Goal: Task Accomplishment & Management: Manage account settings

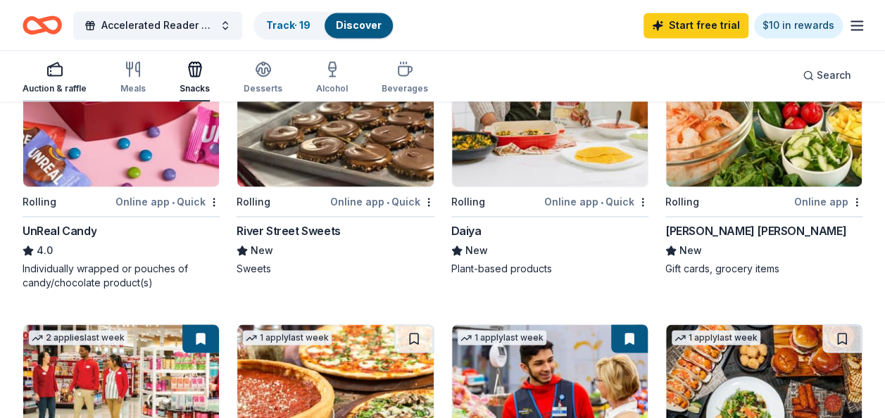
scroll to position [985, 0]
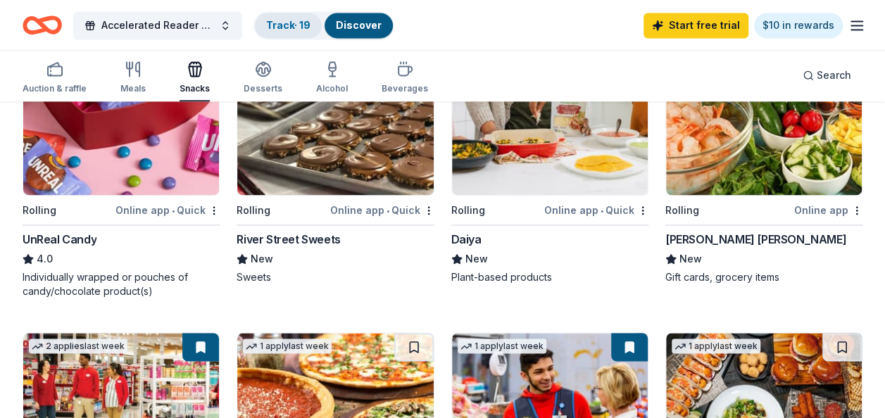
click at [294, 30] on link "Track · 19" at bounding box center [288, 25] width 44 height 12
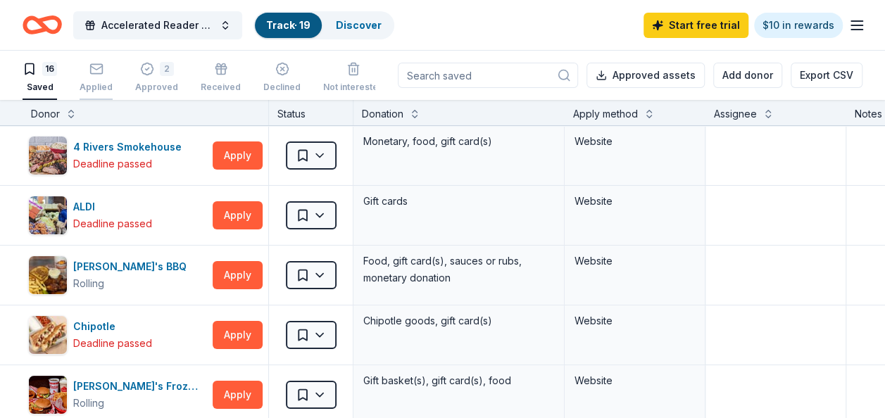
click at [101, 74] on icon "button" at bounding box center [96, 69] width 14 height 14
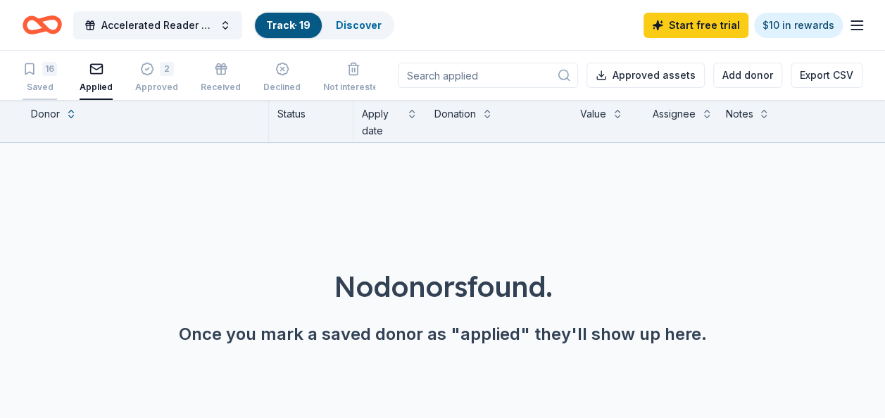
click at [45, 73] on div "16" at bounding box center [49, 69] width 15 height 14
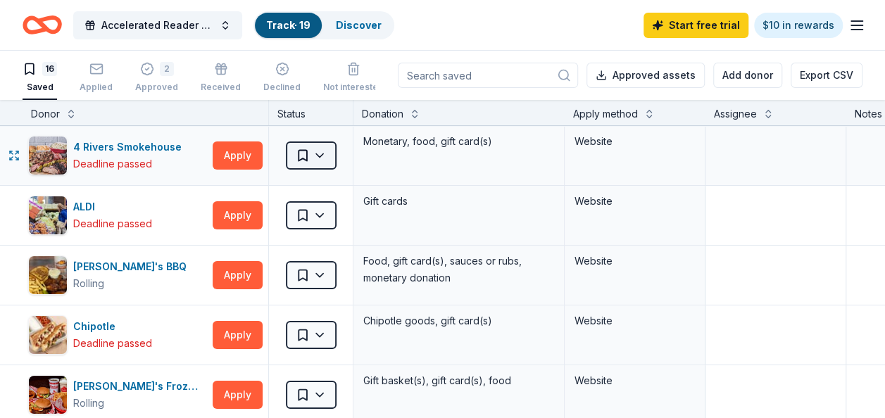
click at [324, 156] on html "Accelerated Reader Level Up Events Track · 19 Discover Start free trial $10 in …" at bounding box center [442, 209] width 885 height 418
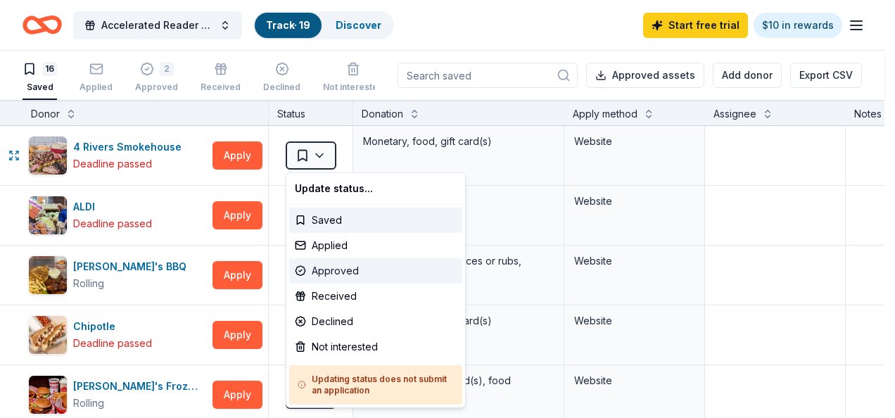
click at [345, 272] on div "Approved" at bounding box center [375, 270] width 173 height 25
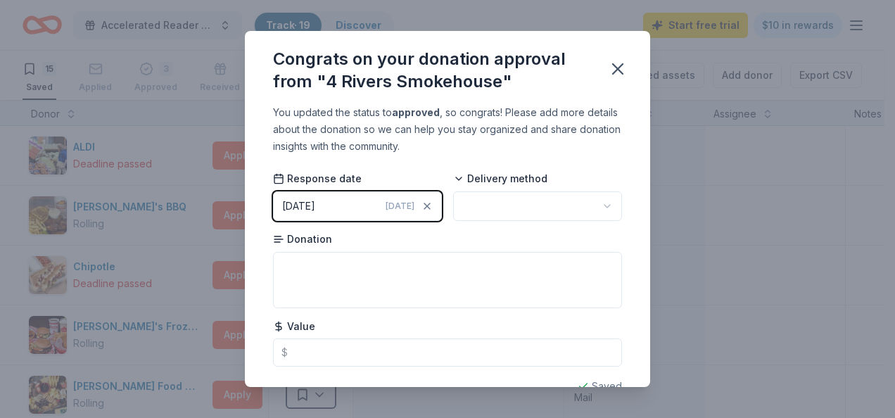
click at [518, 205] on html "Accelerated Reader Level Up Events Track · 19 Discover Start free trial $10 in …" at bounding box center [447, 209] width 895 height 418
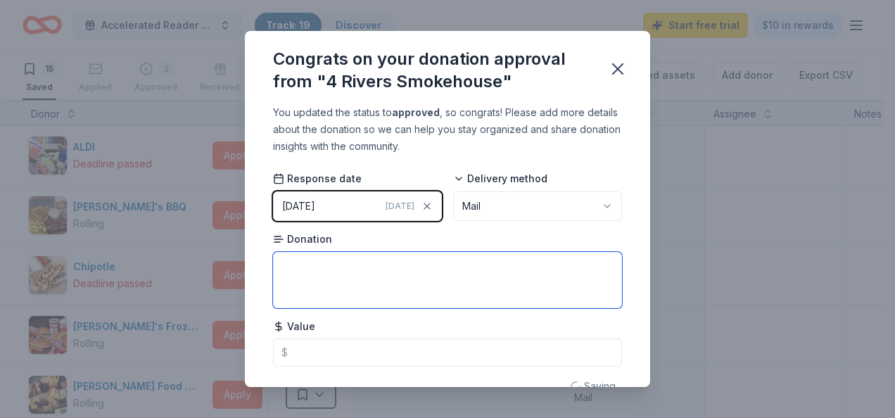
click at [477, 260] on textarea at bounding box center [447, 280] width 349 height 56
type textarea "Dinner for 2"
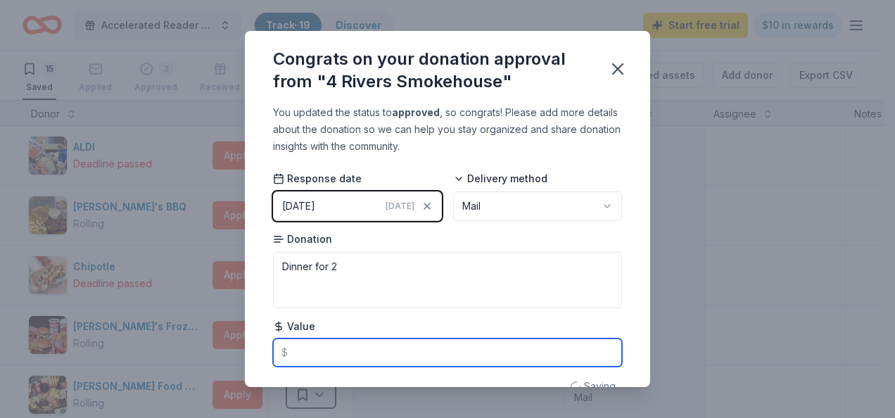
click at [439, 343] on input "text" at bounding box center [447, 353] width 349 height 28
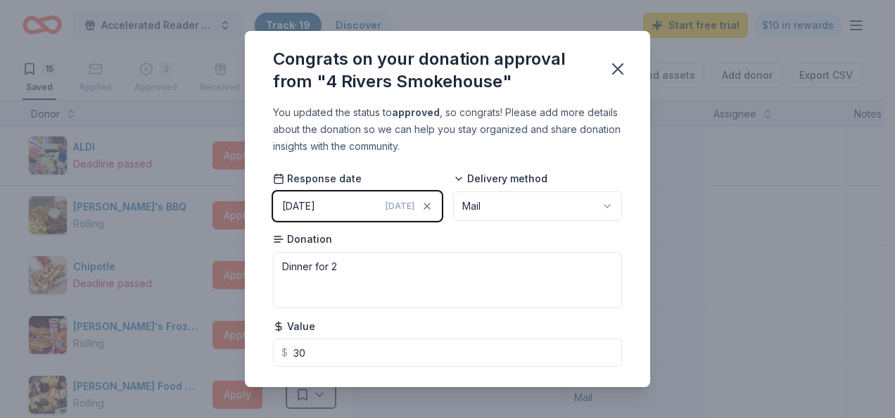
type input "30.00"
click at [618, 222] on div "You updated the status to approved , so congrats! Please add more details about…" at bounding box center [447, 245] width 405 height 283
click at [616, 63] on icon "button" at bounding box center [618, 69] width 20 height 20
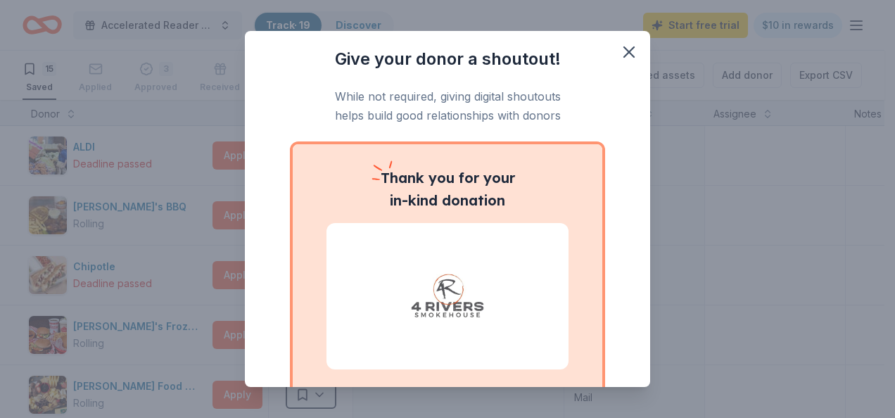
scroll to position [125, 0]
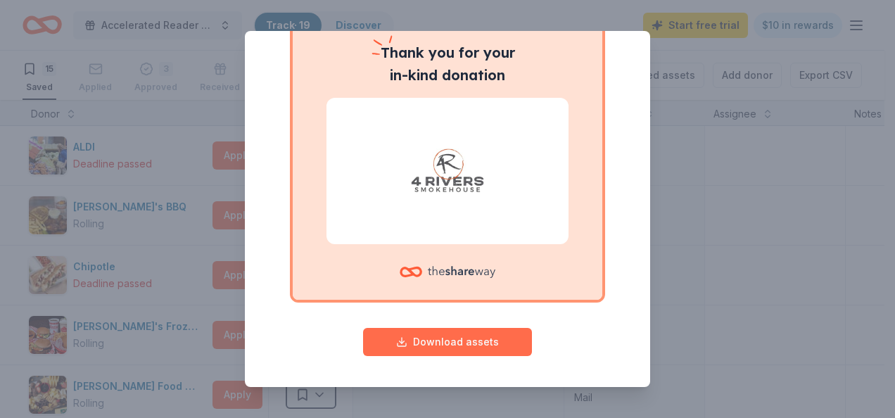
click at [478, 347] on button "Download assets" at bounding box center [447, 342] width 169 height 28
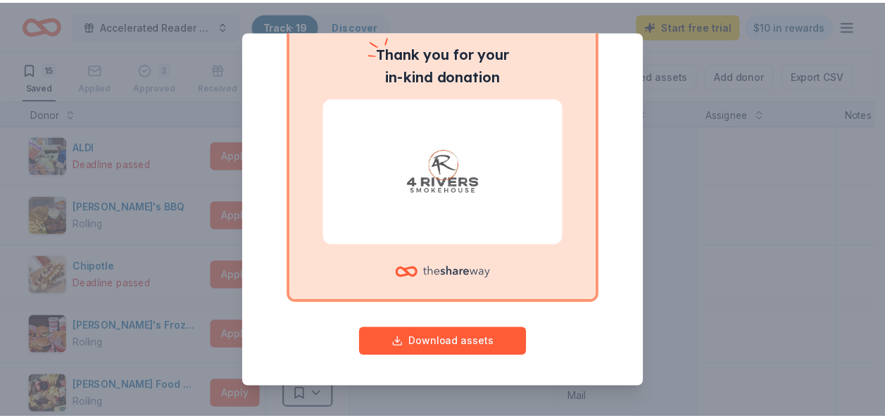
scroll to position [0, 0]
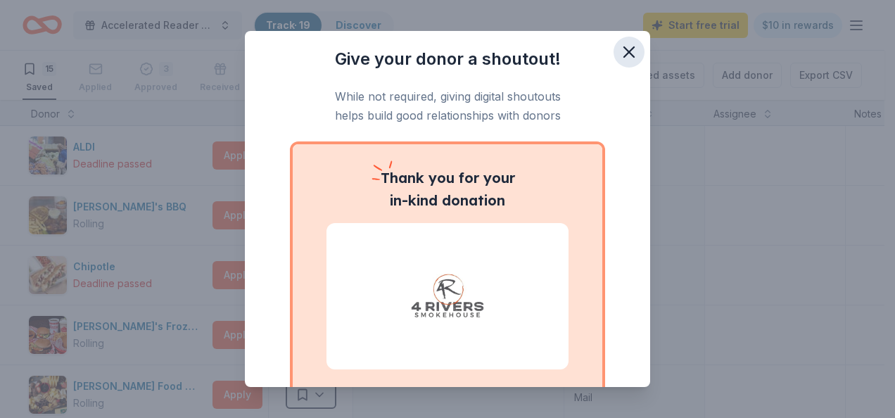
click at [624, 53] on icon "button" at bounding box center [629, 52] width 10 height 10
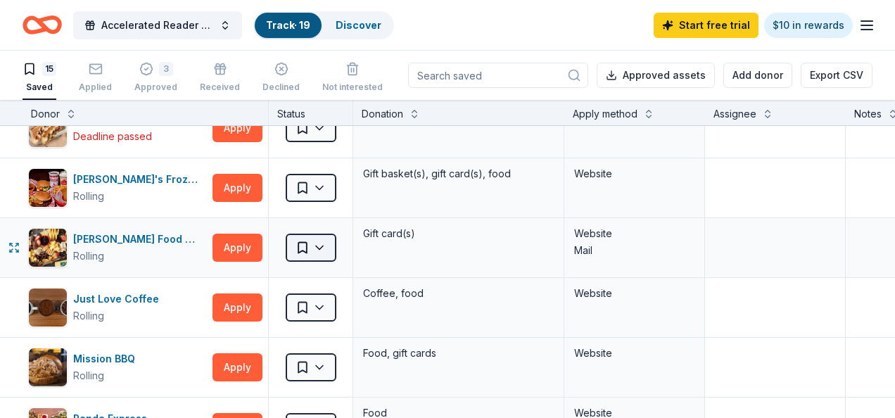
click at [325, 243] on html "Accelerated Reader Level Up Events Track · 19 Discover Start free trial $10 in …" at bounding box center [447, 209] width 895 height 418
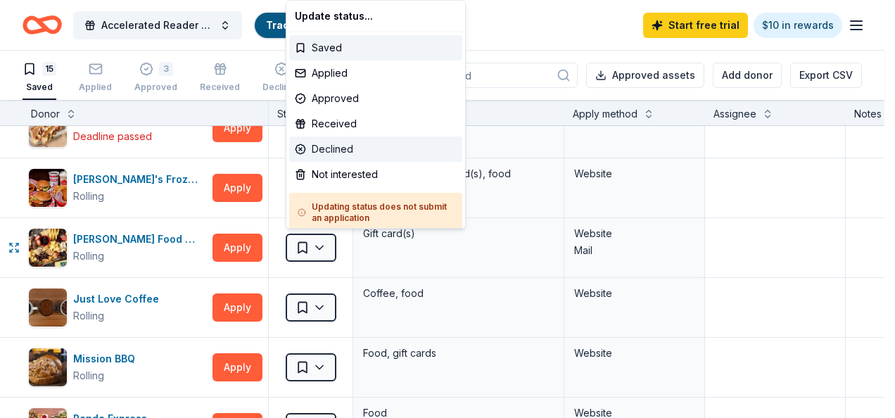
click at [340, 149] on div "Declined" at bounding box center [375, 149] width 173 height 25
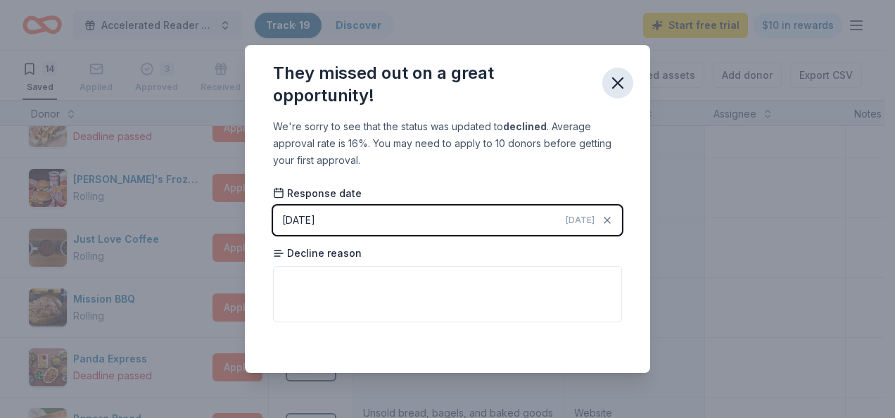
click at [616, 84] on icon "button" at bounding box center [618, 83] width 20 height 20
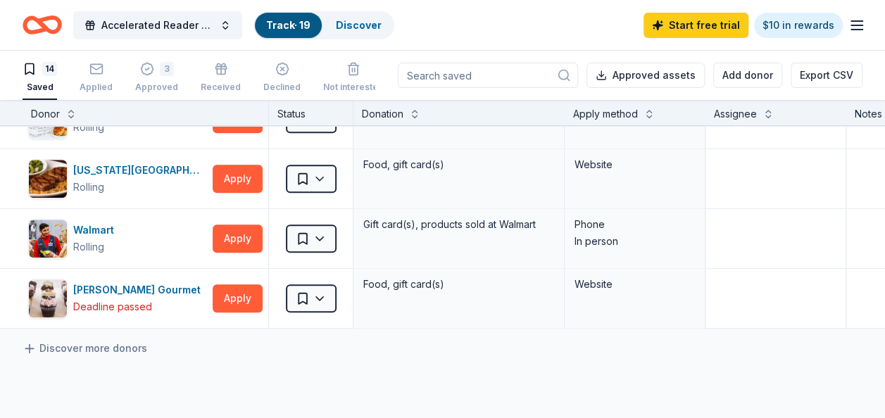
scroll to position [635, 0]
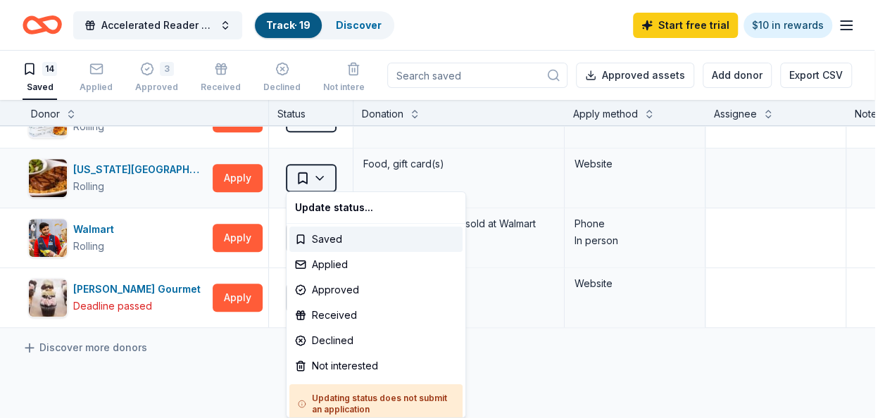
click at [321, 167] on html "Accelerated Reader Level Up Events Track · 19 Discover Start free trial $10 in …" at bounding box center [442, 209] width 885 height 418
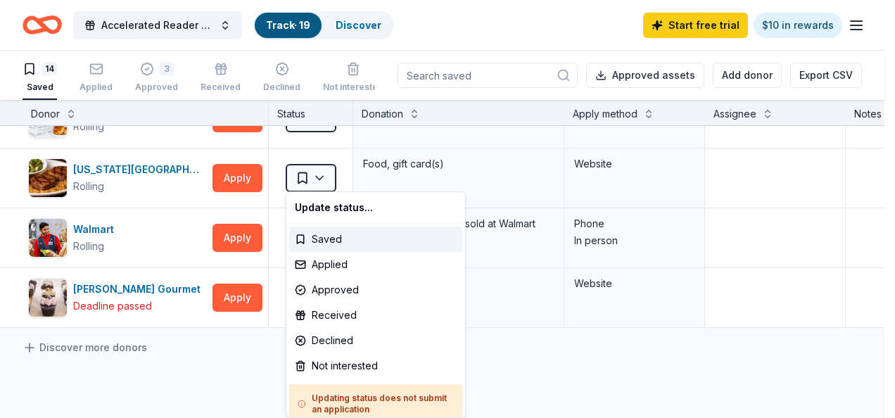
click at [155, 240] on html "Accelerated Reader Level Up Events Track · 19 Discover Start free trial $10 in …" at bounding box center [447, 209] width 895 height 418
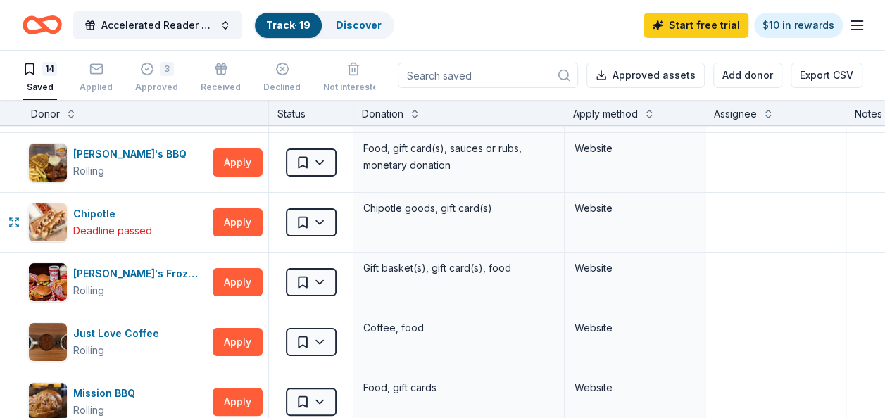
scroll to position [0, 0]
